Goal: Task Accomplishment & Management: Complete application form

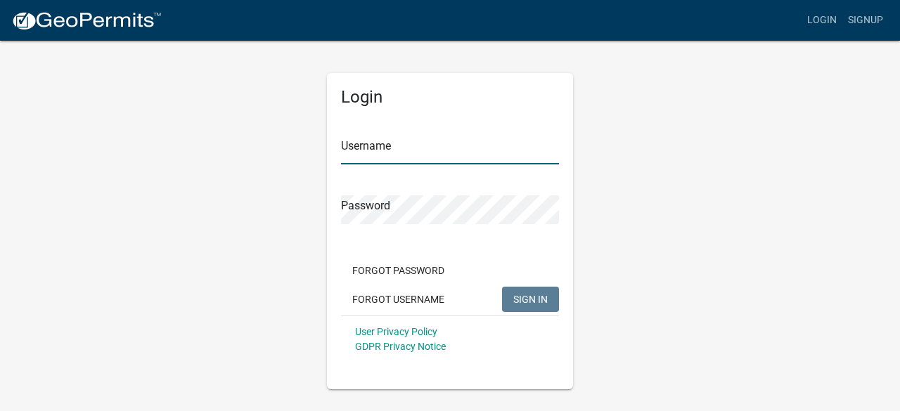
type input "bowlingelectrical"
click at [538, 307] on button "SIGN IN" at bounding box center [530, 299] width 57 height 25
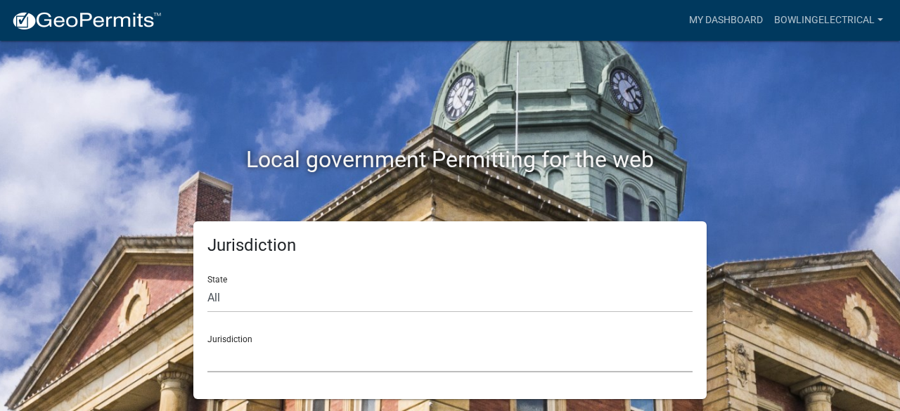
click at [369, 365] on select "[GEOGRAPHIC_DATA], [US_STATE] [GEOGRAPHIC_DATA], [US_STATE][PERSON_NAME][GEOGRA…" at bounding box center [449, 358] width 485 height 29
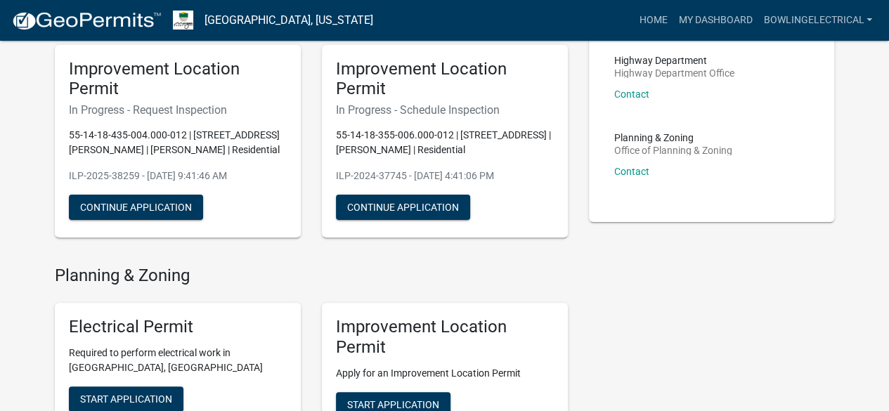
scroll to position [70, 0]
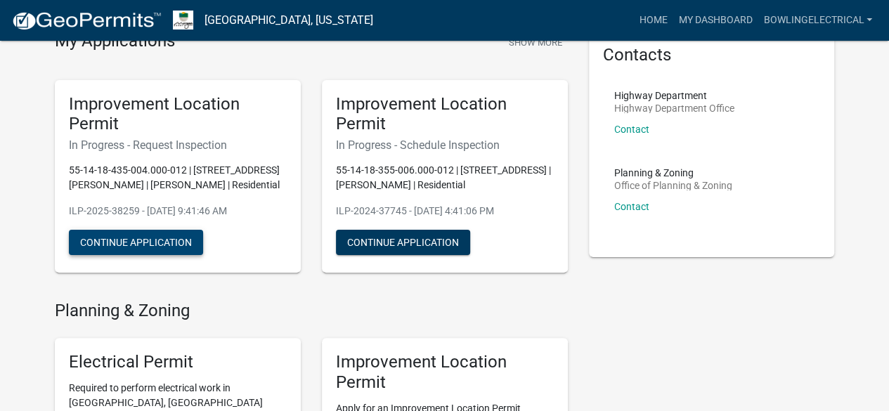
click at [159, 251] on button "Continue Application" at bounding box center [136, 242] width 134 height 25
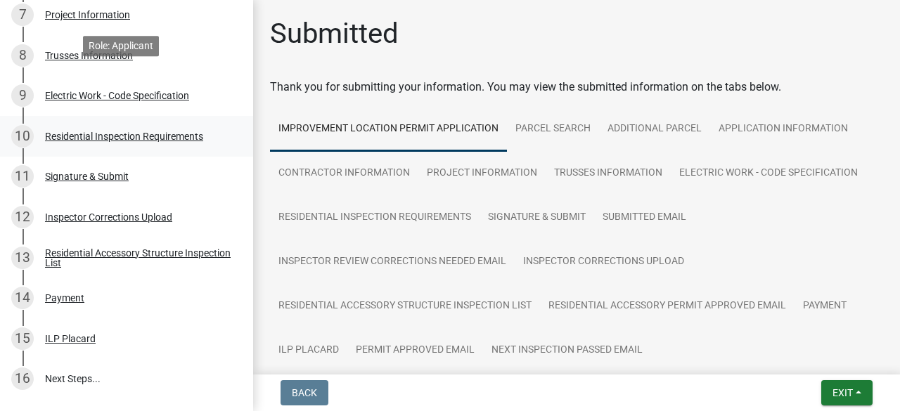
scroll to position [498, 0]
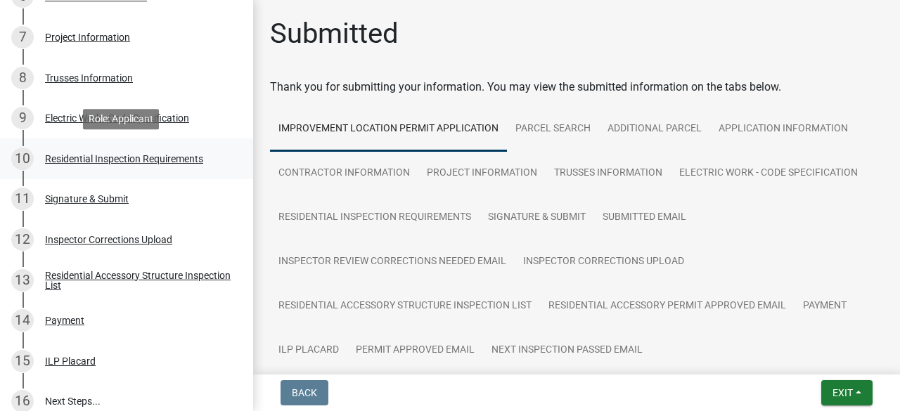
click at [178, 159] on div "Residential Inspection Requirements" at bounding box center [124, 159] width 158 height 10
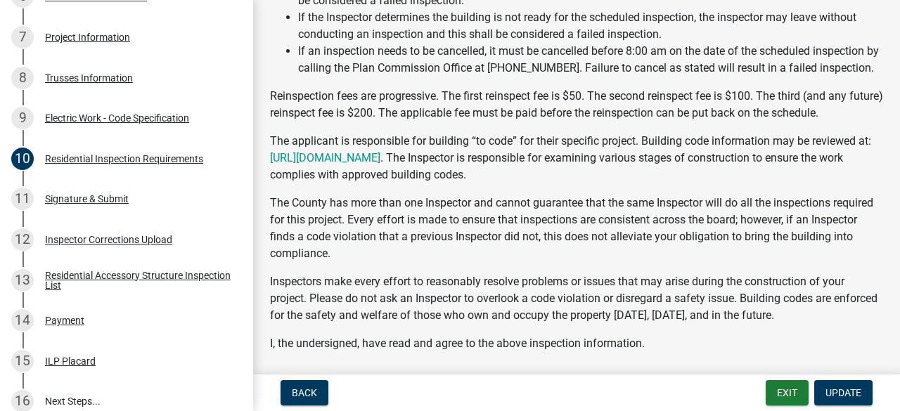
scroll to position [155, 0]
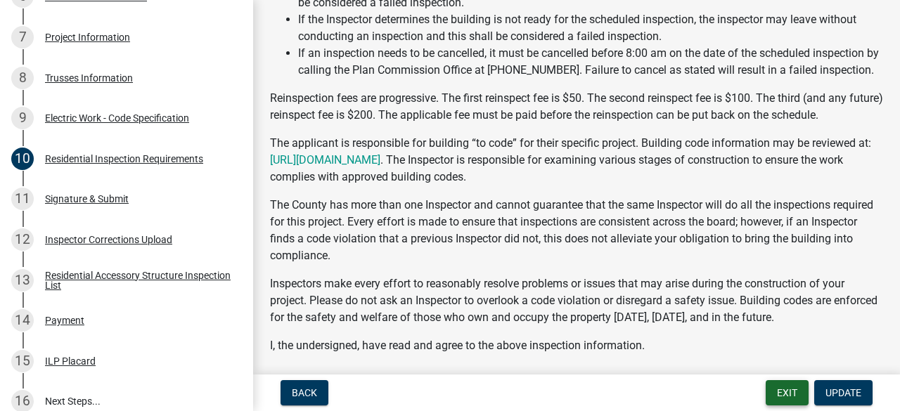
click at [793, 396] on button "Exit" at bounding box center [786, 392] width 43 height 25
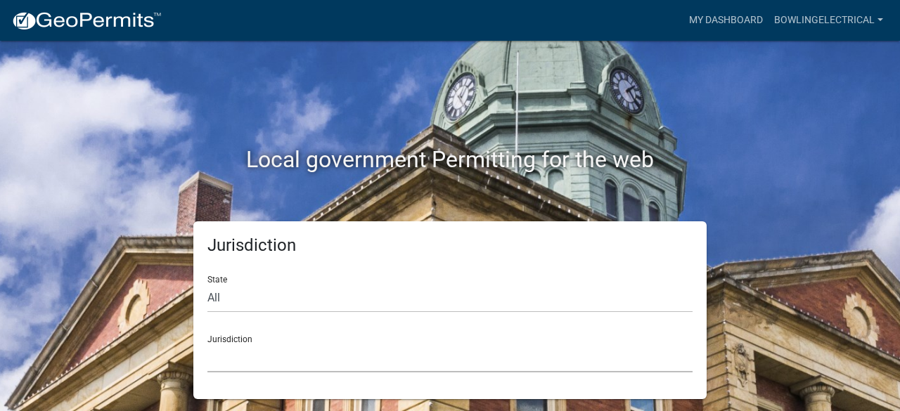
click at [275, 370] on select "[GEOGRAPHIC_DATA], [US_STATE] [GEOGRAPHIC_DATA], [US_STATE][PERSON_NAME][GEOGRA…" at bounding box center [449, 358] width 485 height 29
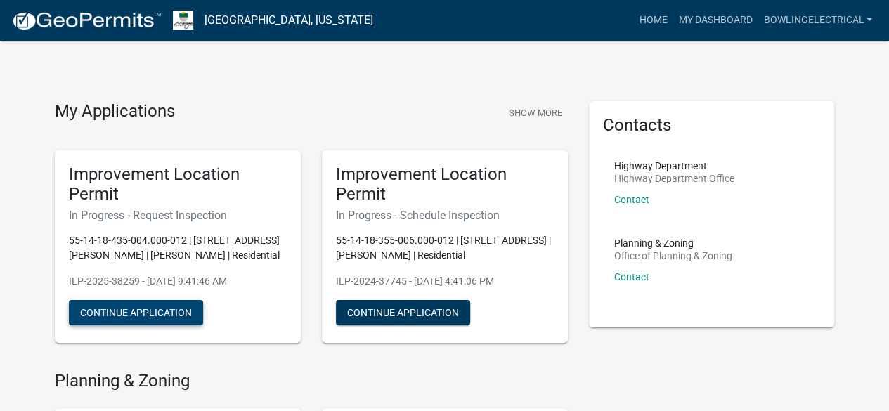
click at [155, 318] on button "Continue Application" at bounding box center [136, 312] width 134 height 25
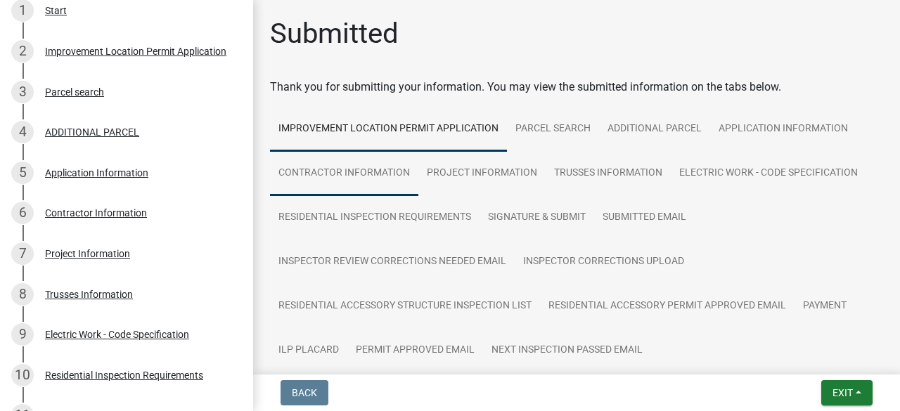
scroll to position [70, 0]
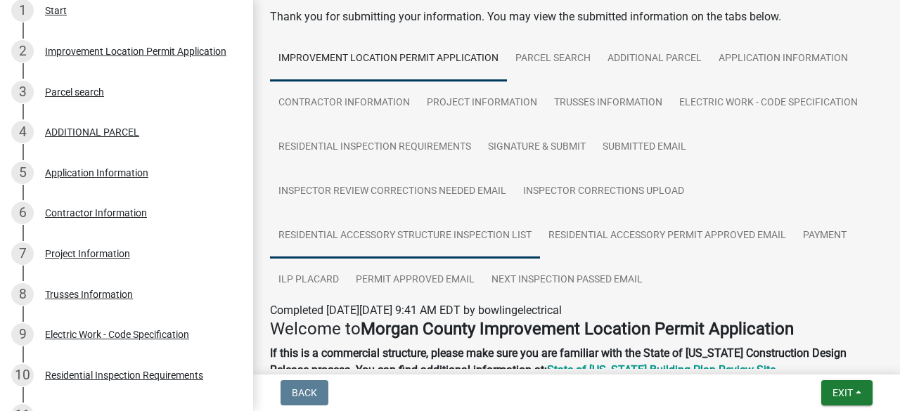
click at [457, 237] on link "Residential Accessory Structure Inspection List" at bounding box center [405, 236] width 270 height 45
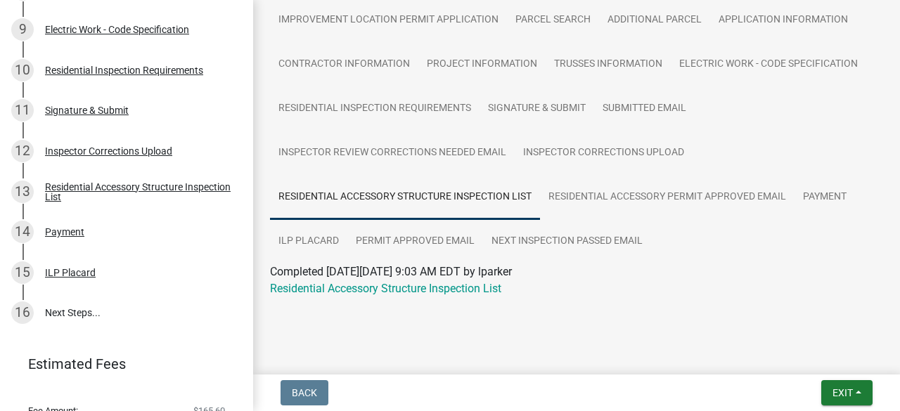
scroll to position [589, 0]
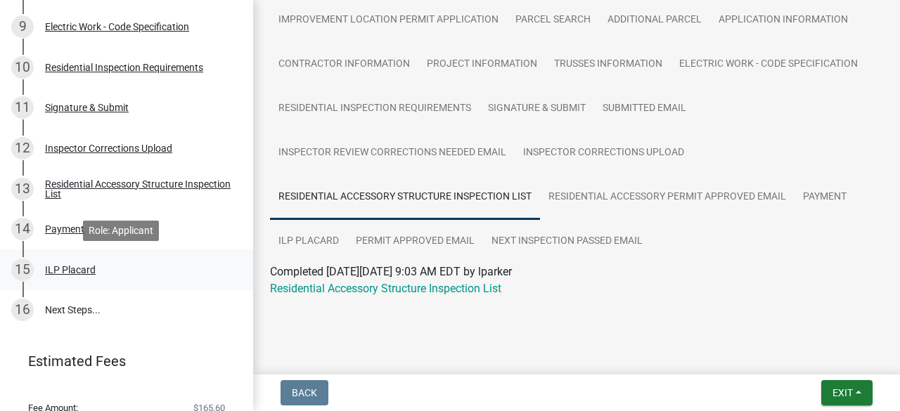
click at [67, 269] on div "ILP Placard" at bounding box center [70, 270] width 51 height 10
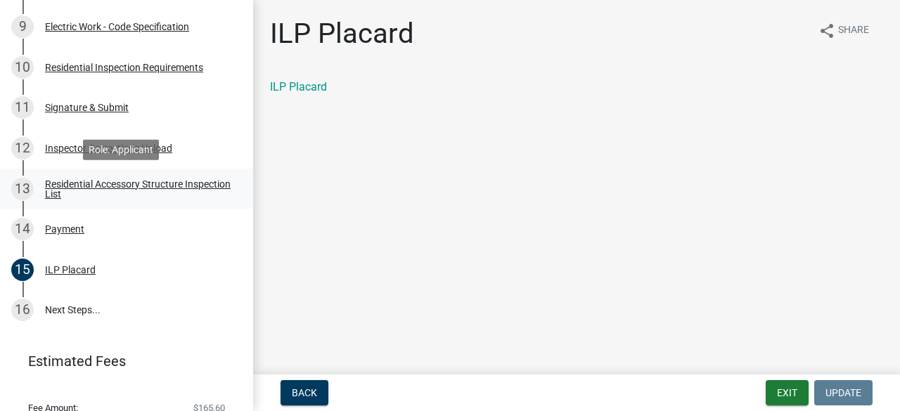
click at [100, 190] on div "Residential Accessory Structure Inspection List" at bounding box center [138, 189] width 186 height 20
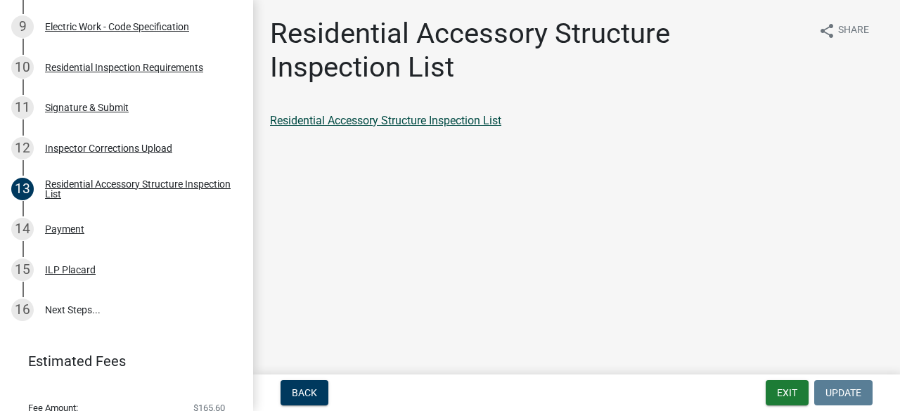
click at [435, 122] on link "Residential Accessory Structure Inspection List" at bounding box center [385, 120] width 231 height 13
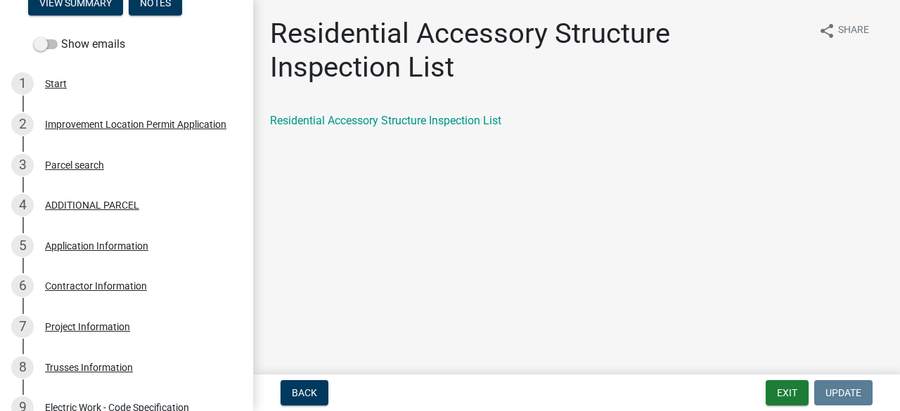
scroll to position [148, 0]
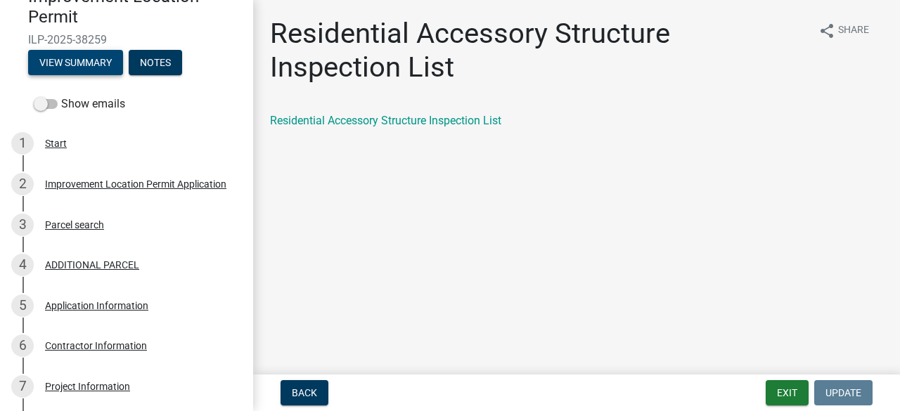
click at [69, 67] on button "View Summary" at bounding box center [75, 62] width 95 height 25
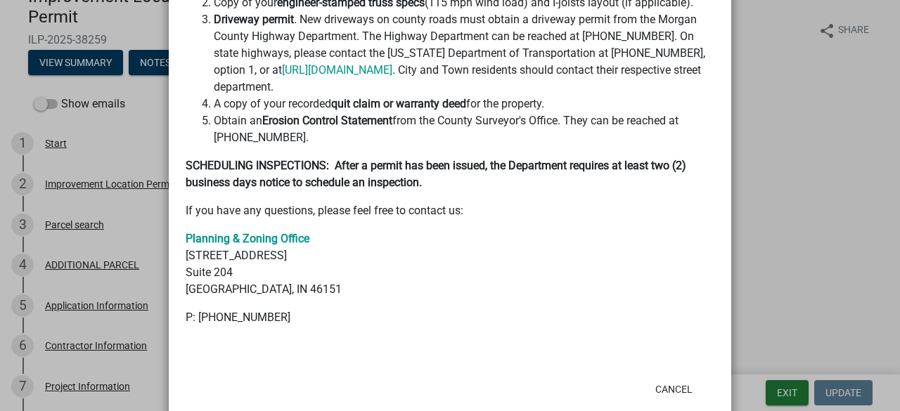
scroll to position [843, 0]
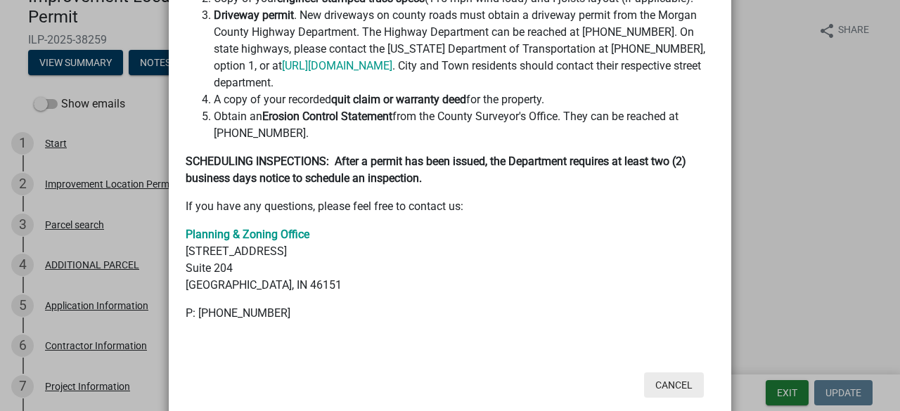
click at [674, 372] on button "Cancel" at bounding box center [674, 384] width 60 height 25
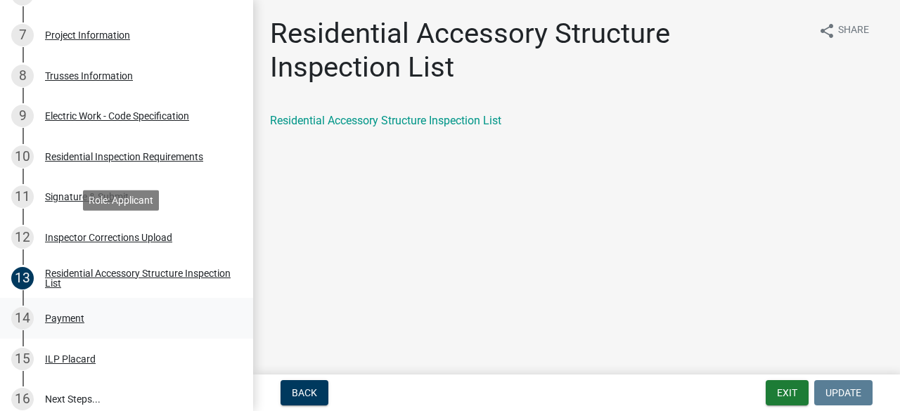
scroll to position [570, 0]
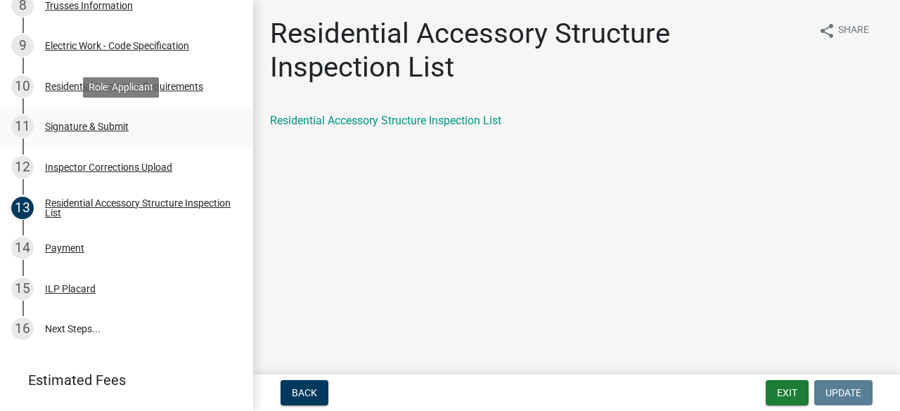
click at [91, 122] on div "Signature & Submit" at bounding box center [87, 127] width 84 height 10
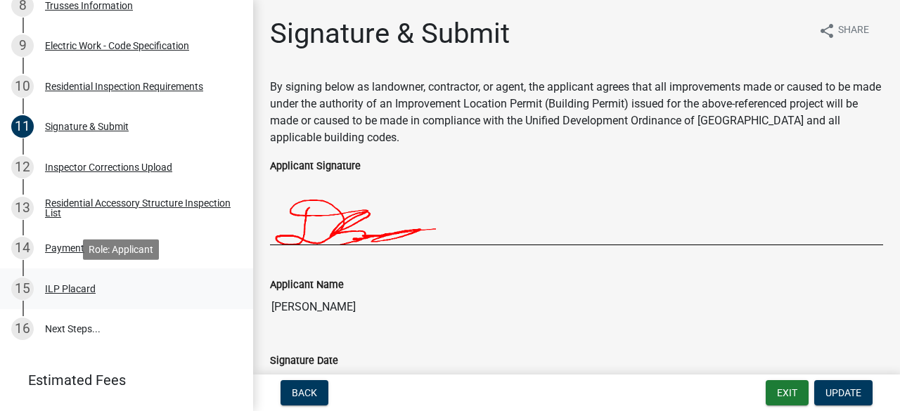
click at [66, 287] on div "ILP Placard" at bounding box center [70, 289] width 51 height 10
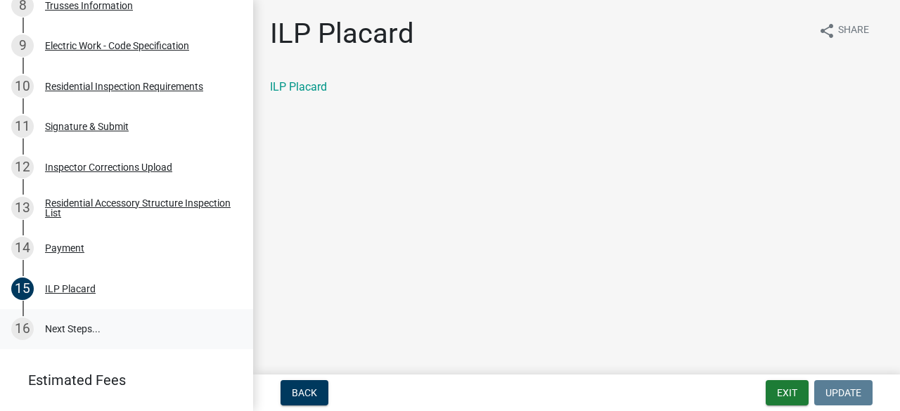
click at [84, 328] on link "16 Next Steps..." at bounding box center [126, 329] width 253 height 41
click at [318, 88] on link "ILP Placard" at bounding box center [298, 86] width 57 height 13
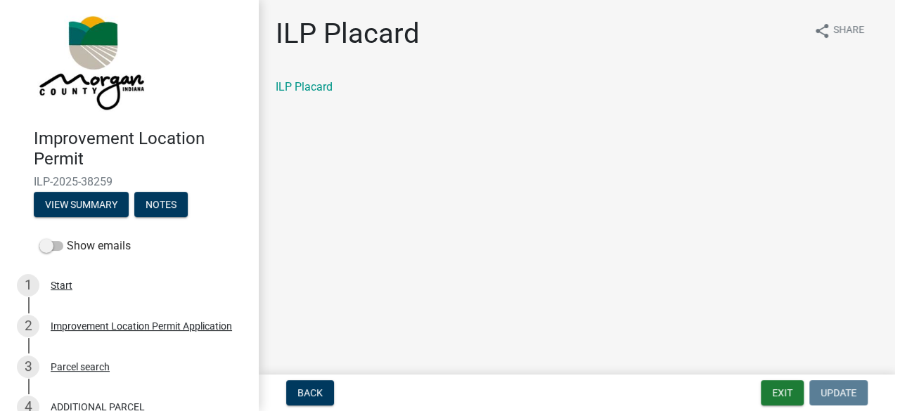
scroll to position [6, 0]
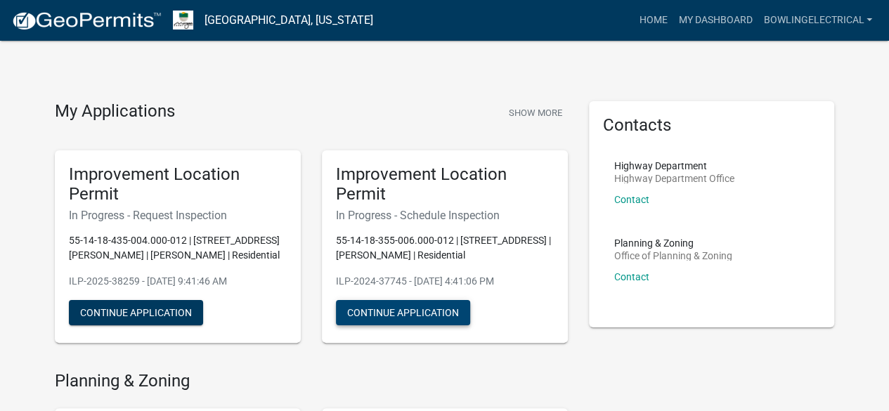
click at [427, 312] on button "Continue Application" at bounding box center [403, 312] width 134 height 25
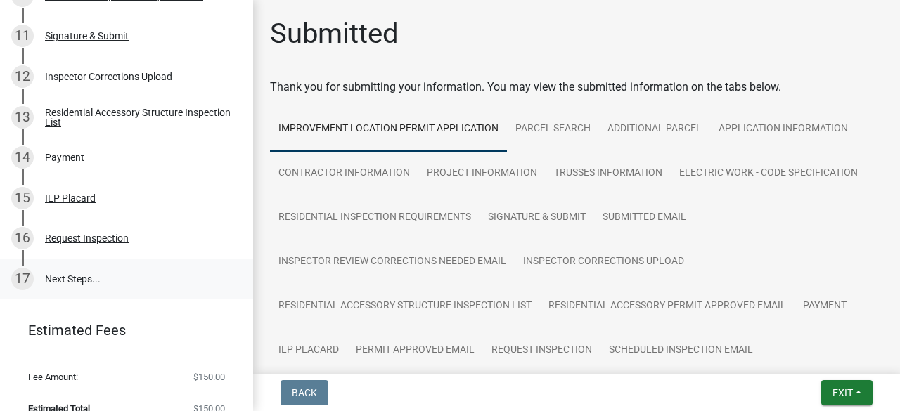
scroll to position [679, 0]
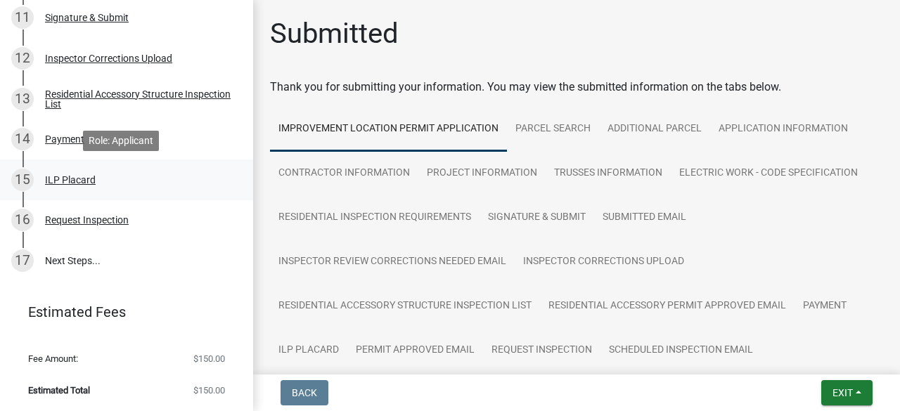
click at [61, 178] on div "ILP Placard" at bounding box center [70, 180] width 51 height 10
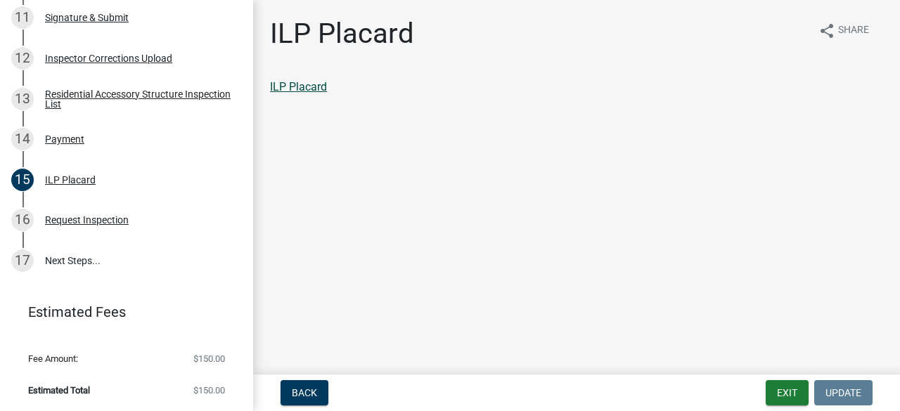
click at [318, 88] on link "ILP Placard" at bounding box center [298, 86] width 57 height 13
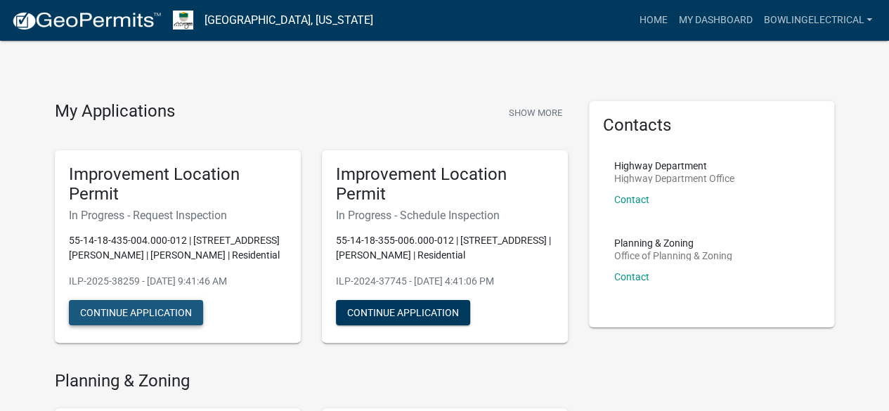
click at [137, 313] on button "Continue Application" at bounding box center [136, 312] width 134 height 25
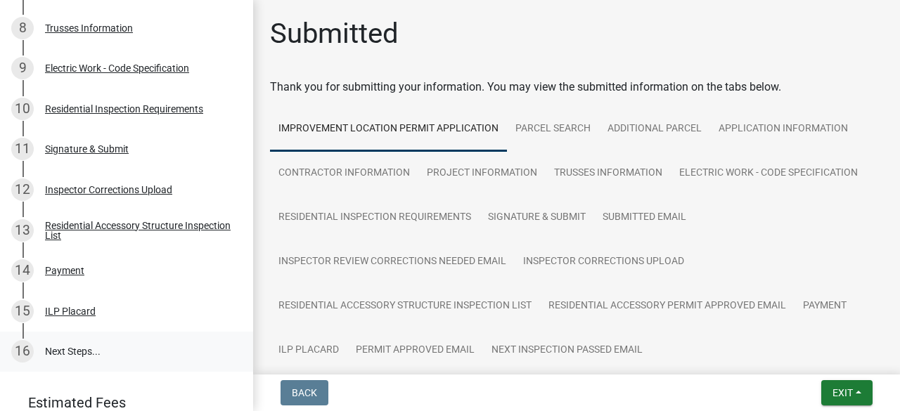
scroll to position [632, 0]
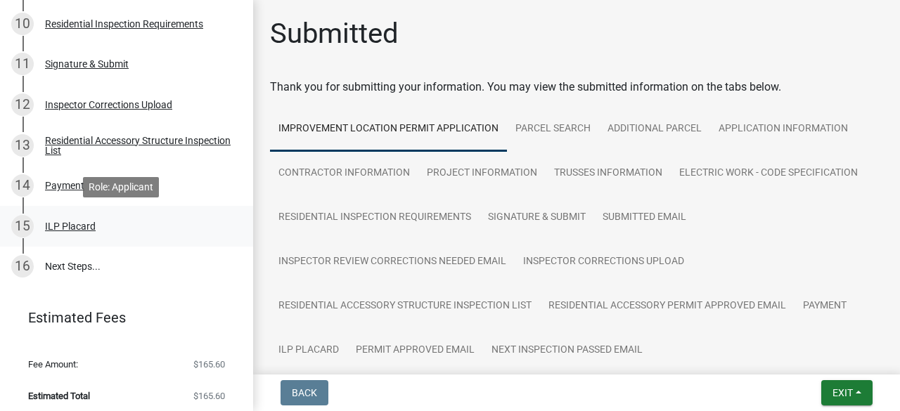
click at [67, 227] on div "ILP Placard" at bounding box center [70, 226] width 51 height 10
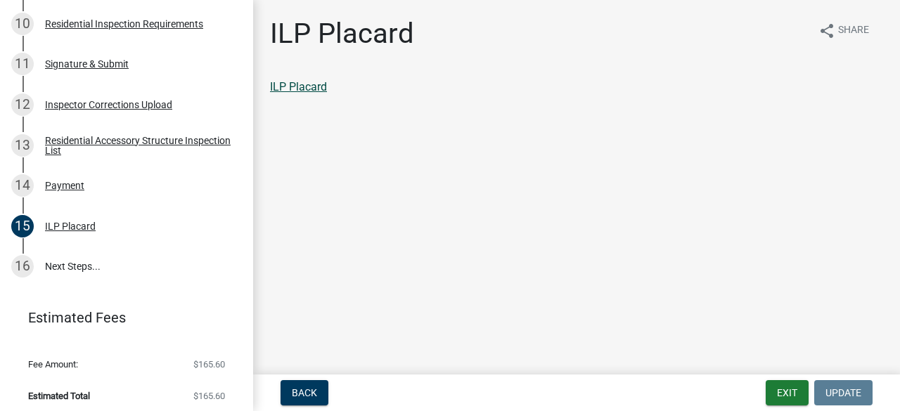
click at [305, 86] on link "ILP Placard" at bounding box center [298, 86] width 57 height 13
click at [81, 265] on link "16 Next Steps..." at bounding box center [126, 267] width 253 height 41
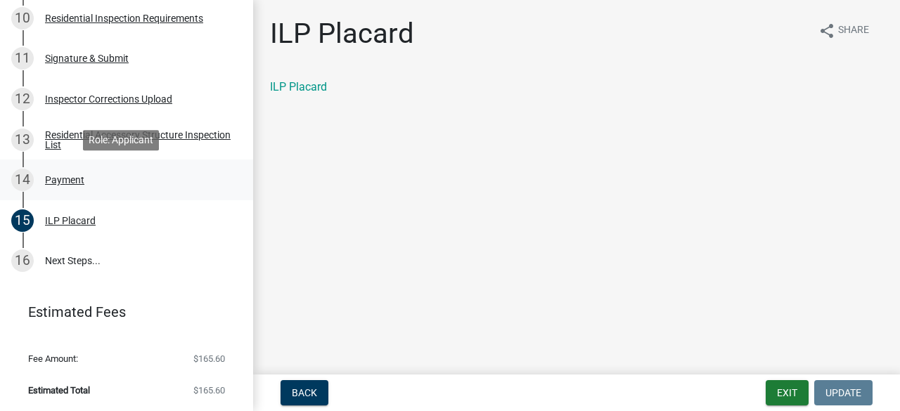
click at [72, 178] on div "Payment" at bounding box center [64, 180] width 39 height 10
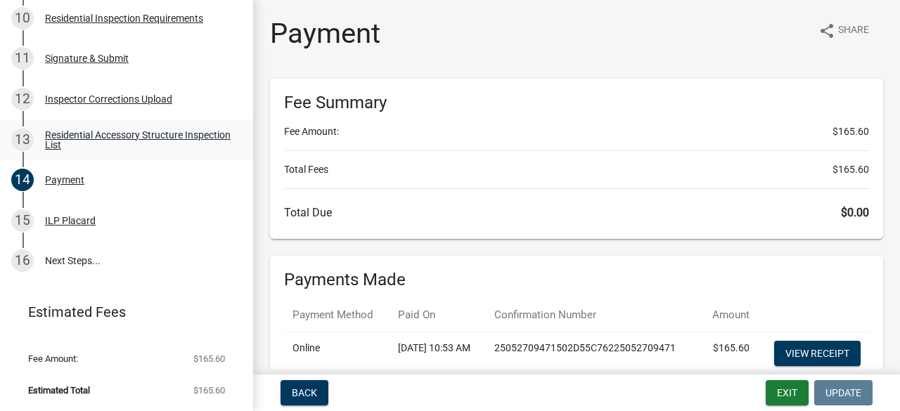
click at [77, 141] on div "Residential Accessory Structure Inspection List" at bounding box center [138, 140] width 186 height 20
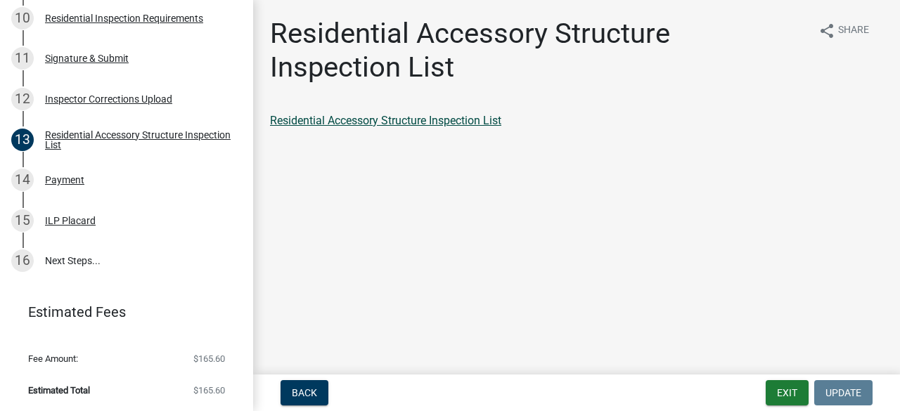
click at [372, 117] on link "Residential Accessory Structure Inspection List" at bounding box center [385, 120] width 231 height 13
